Goal: Information Seeking & Learning: Find specific fact

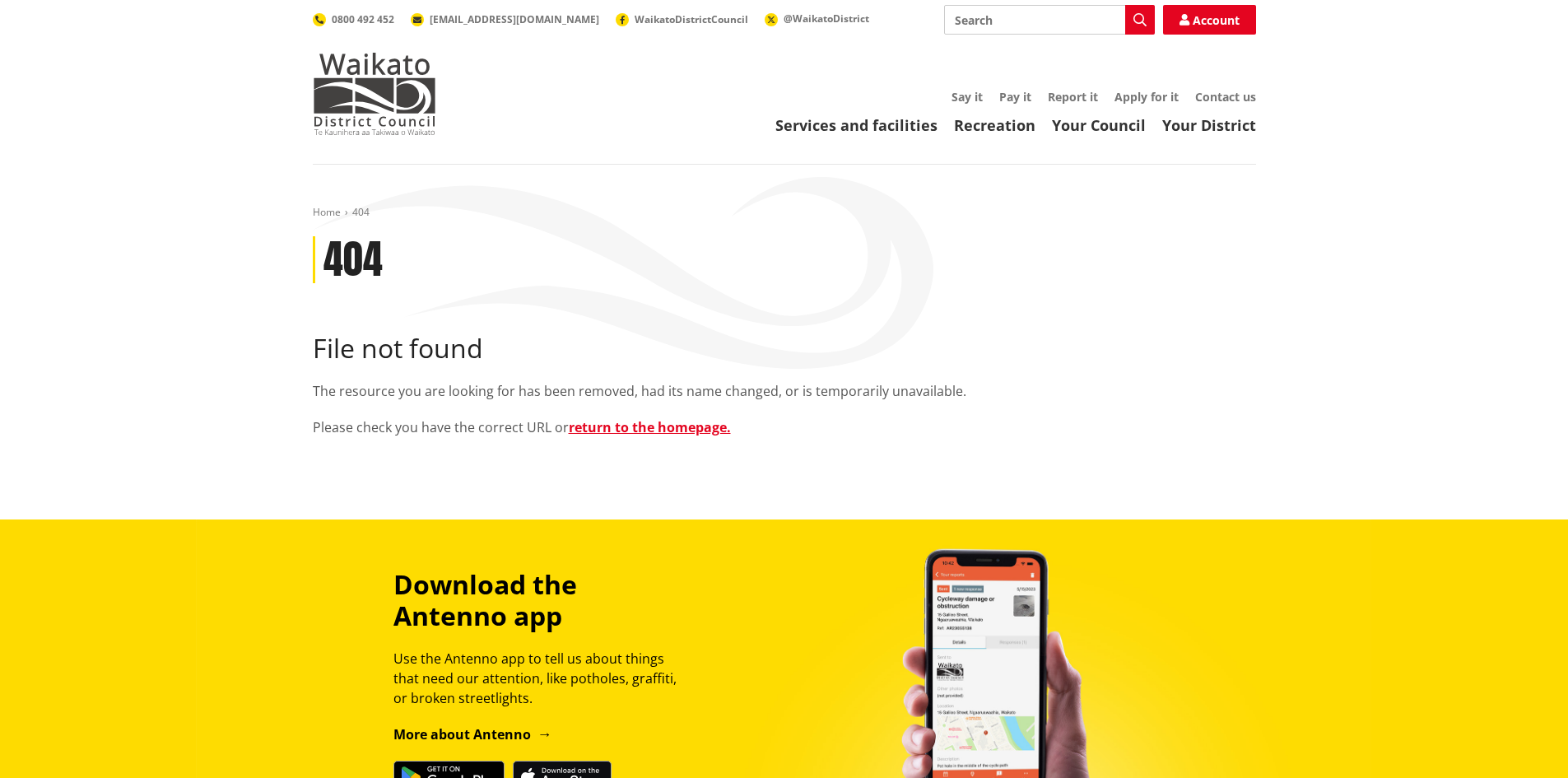
click at [999, 11] on input "Search" at bounding box center [1049, 20] width 211 height 29
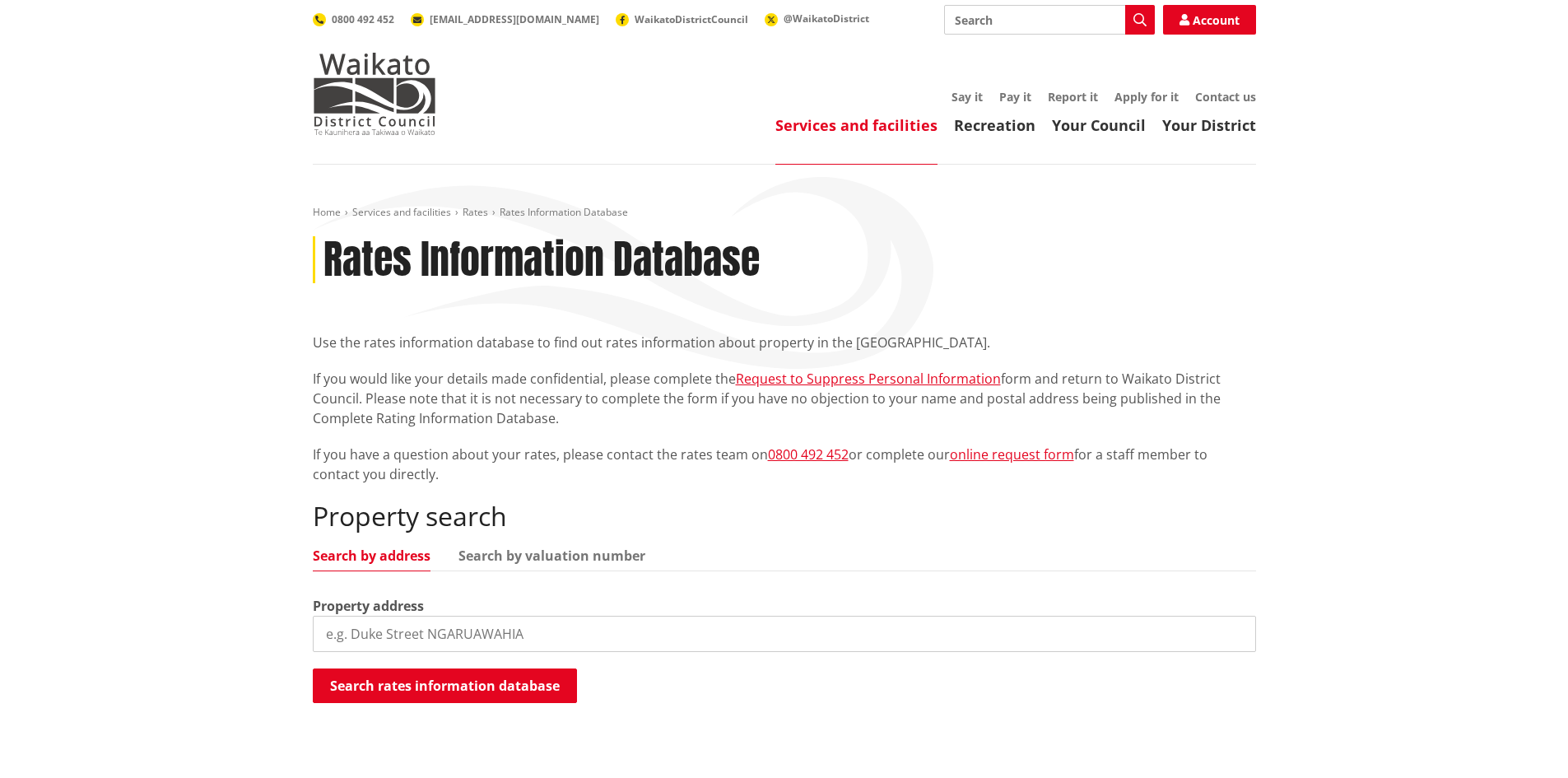
scroll to position [411, 0]
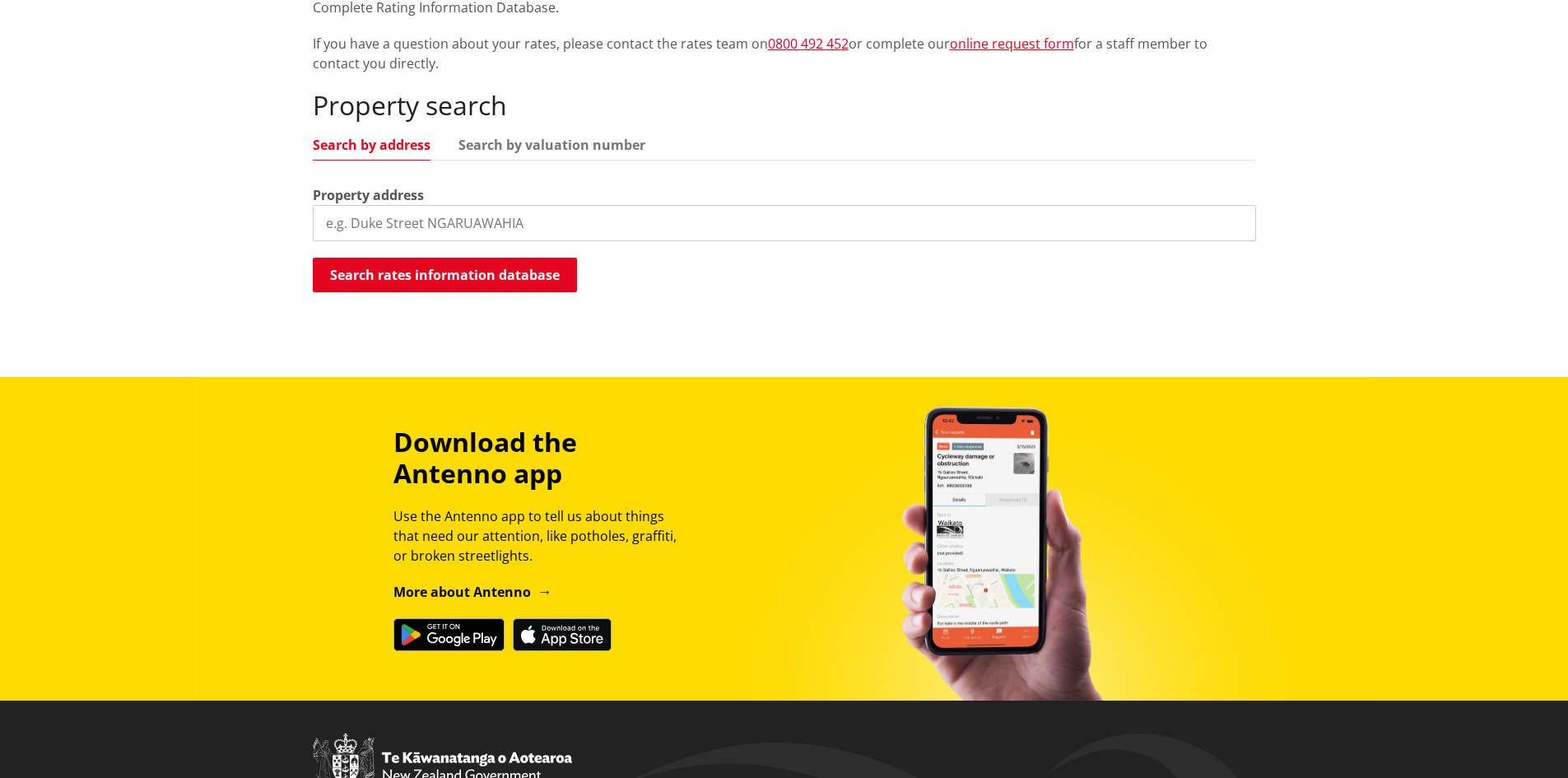
click at [517, 223] on input "search" at bounding box center [785, 223] width 943 height 36
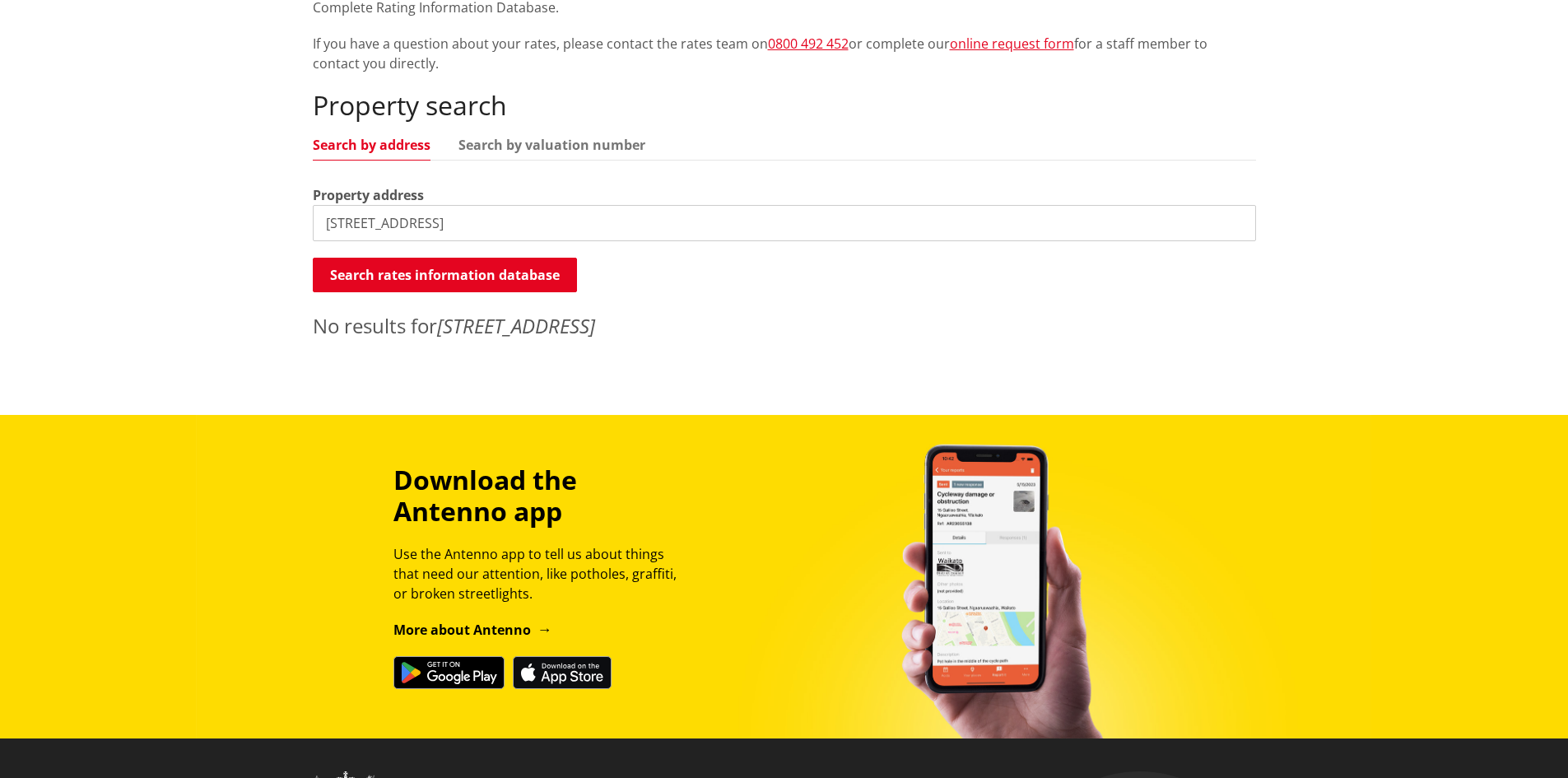
click at [362, 219] on input "1266B tauhei road" at bounding box center [785, 223] width 943 height 36
click at [419, 270] on button "Search rates information database" at bounding box center [445, 275] width 264 height 35
click at [451, 226] on input "1266 tauhei road" at bounding box center [785, 223] width 943 height 36
click at [357, 225] on input "1266 tauhei road tauhei" at bounding box center [785, 223] width 943 height 36
click at [364, 225] on input "1266b tauhei road tauhei" at bounding box center [785, 223] width 943 height 36
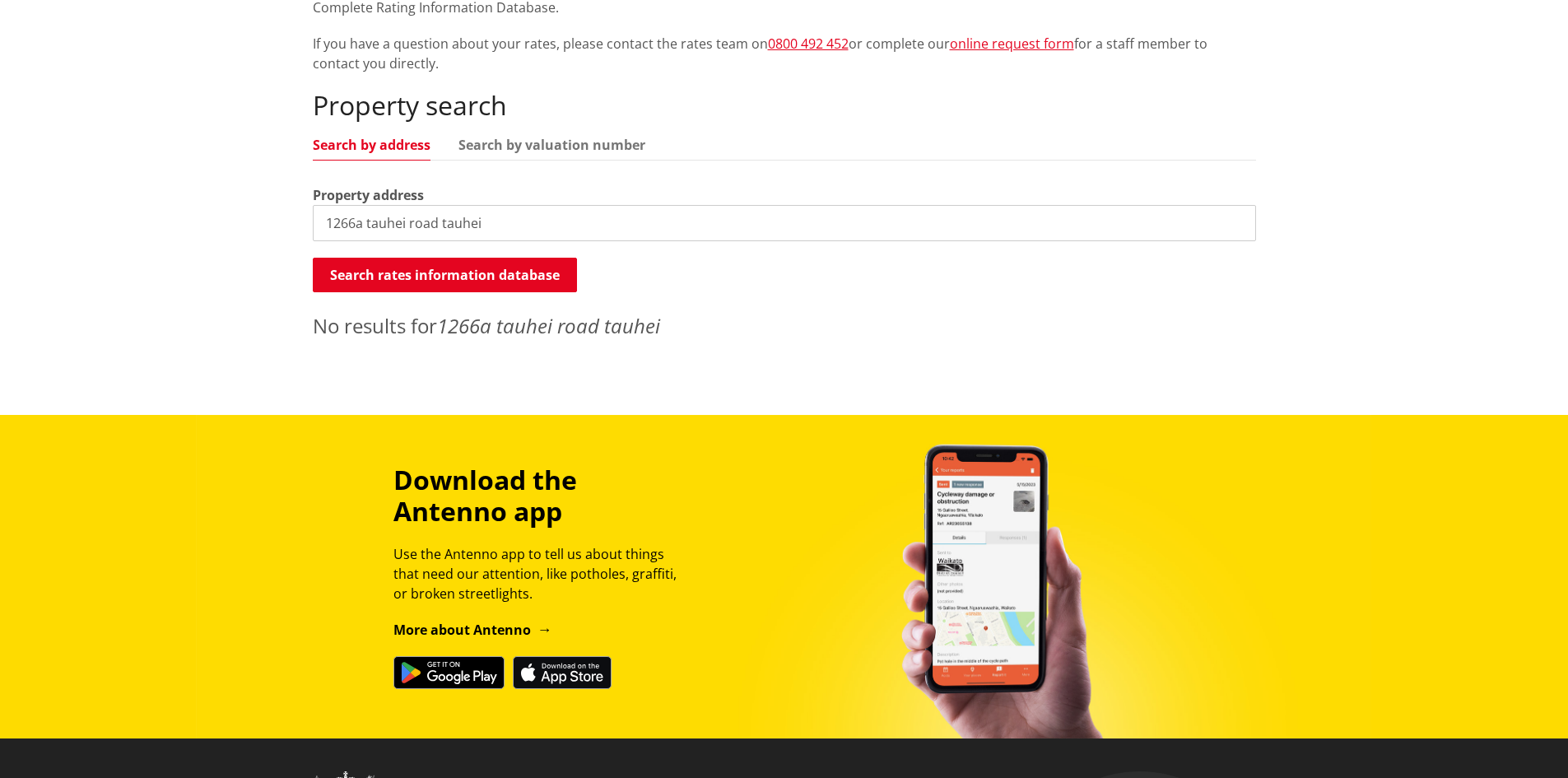
click at [364, 225] on input "1266a tauhei road tauhei" at bounding box center [785, 223] width 943 height 36
type input "1266 tauhei road tauhei"
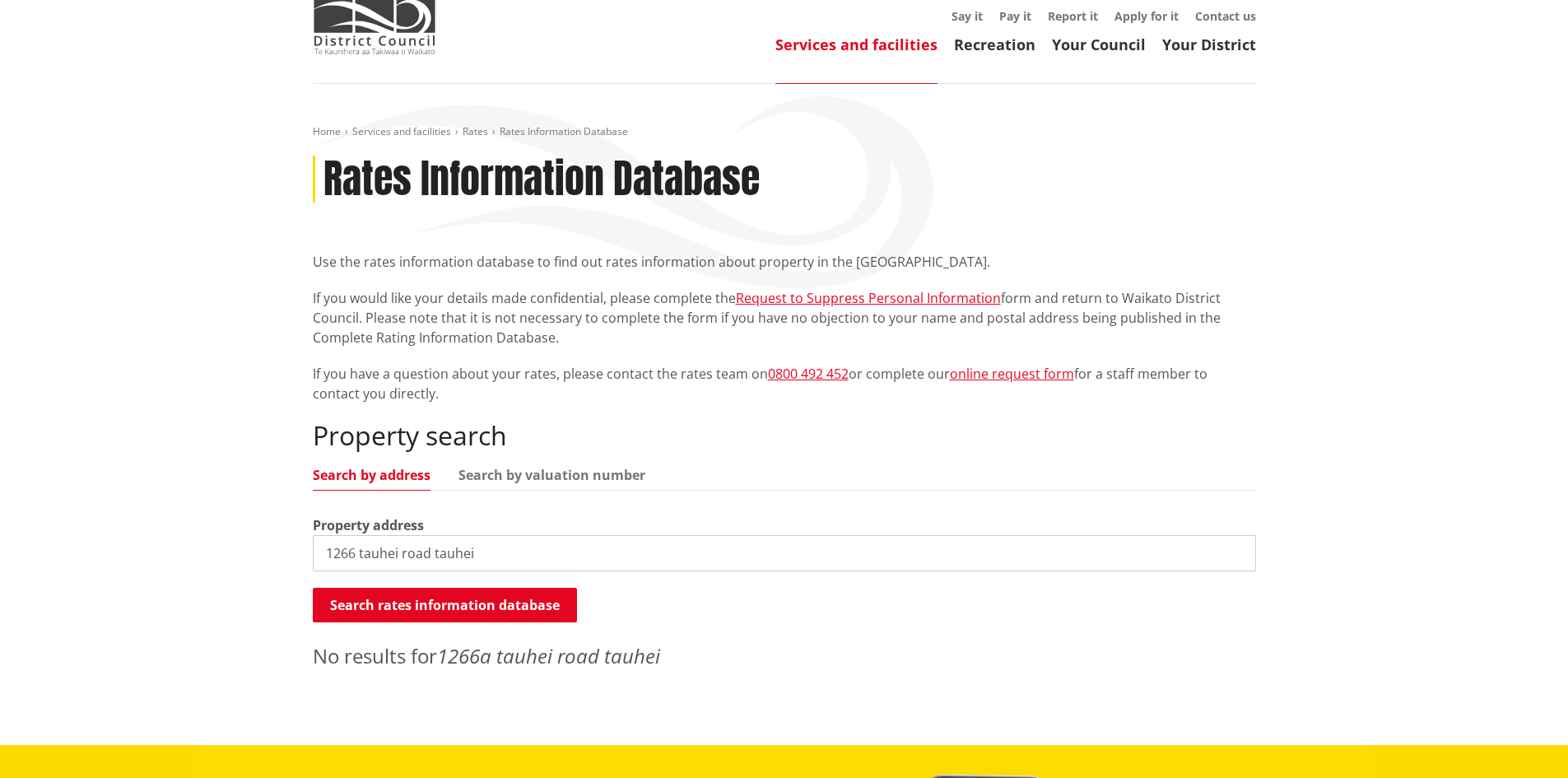
scroll to position [0, 0]
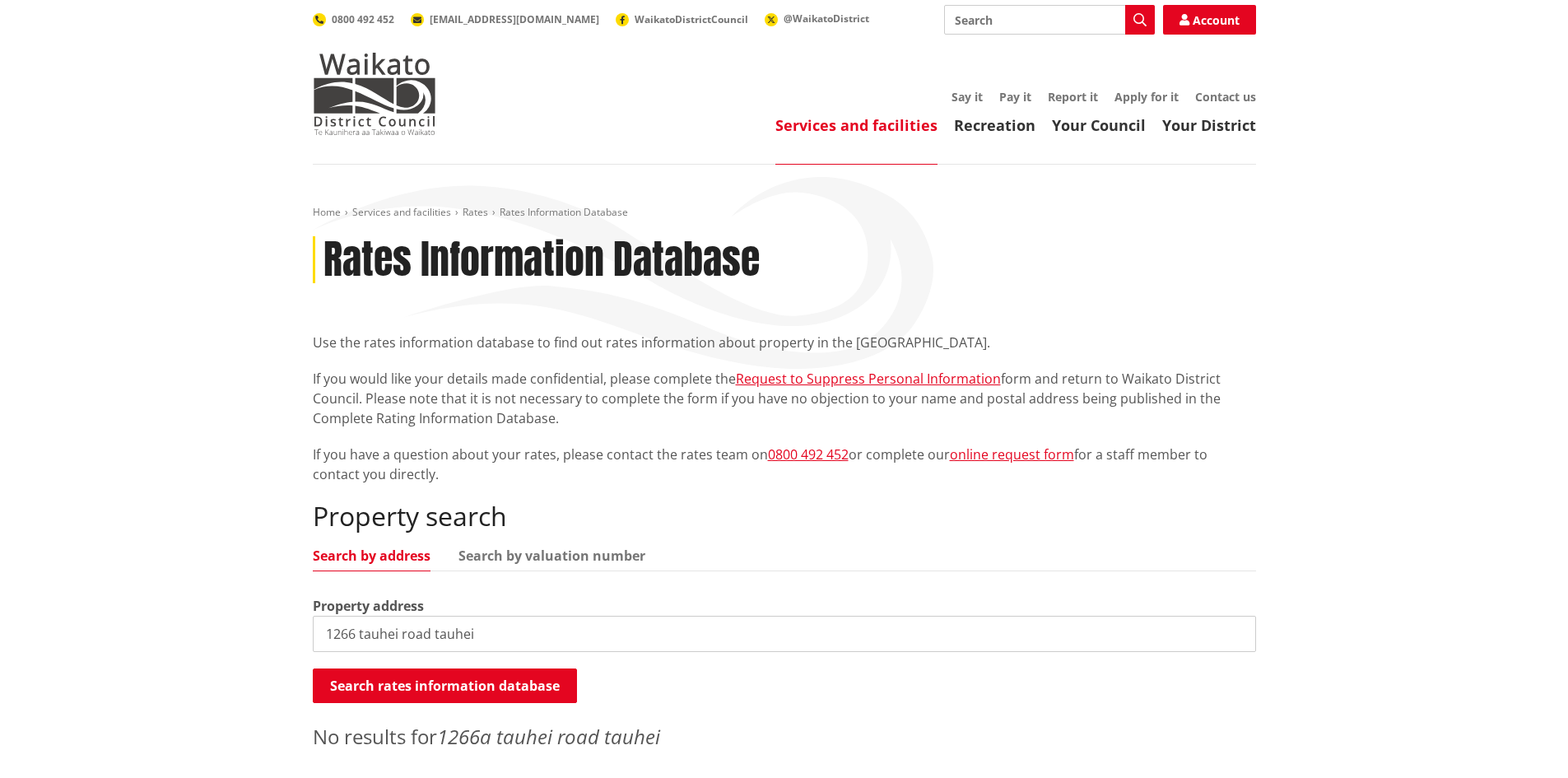
drag, startPoint x: 489, startPoint y: 632, endPoint x: 281, endPoint y: 623, distance: 208.2
click at [292, 632] on div "Home Services and facilities Rates Rates Information Database Rates Information…" at bounding box center [784, 495] width 1568 height 661
